Goal: Navigation & Orientation: Find specific page/section

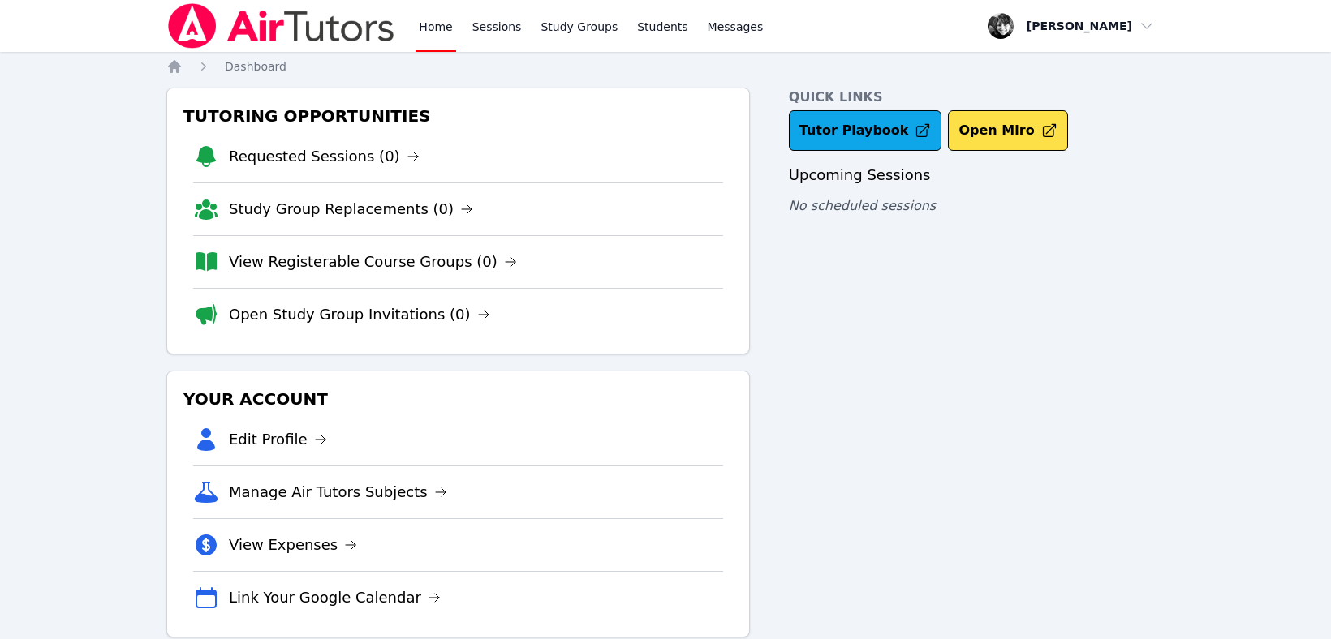
scroll to position [28, 0]
drag, startPoint x: 0, startPoint y: 0, endPoint x: 1173, endPoint y: 389, distance: 1236.2
drag, startPoint x: 0, startPoint y: 0, endPoint x: 1246, endPoint y: 191, distance: 1260.2
click at [1246, 191] on div "Home Sessions Study Groups Students Messages Open user menu [PERSON_NAME] Open …" at bounding box center [665, 335] width 1331 height 670
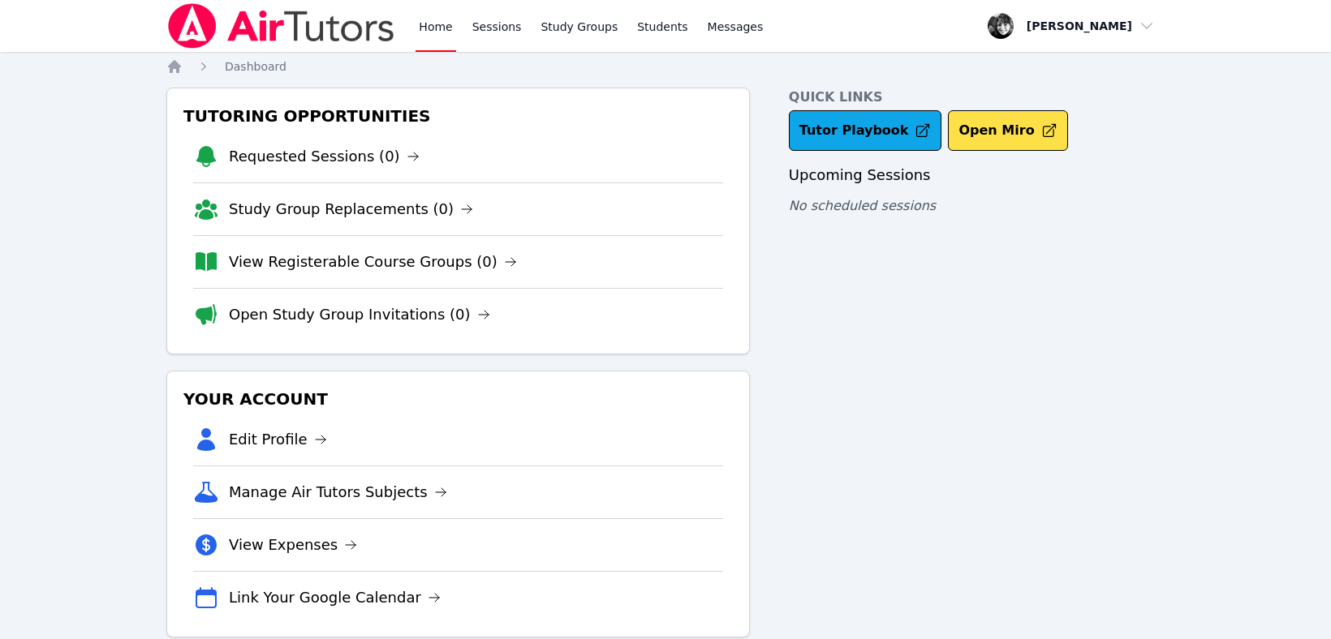
click at [878, 394] on div "Quick Links Tutor Playbook Open Miro Upcoming Sessions No scheduled sessions" at bounding box center [977, 363] width 376 height 550
